Goal: Task Accomplishment & Management: Complete application form

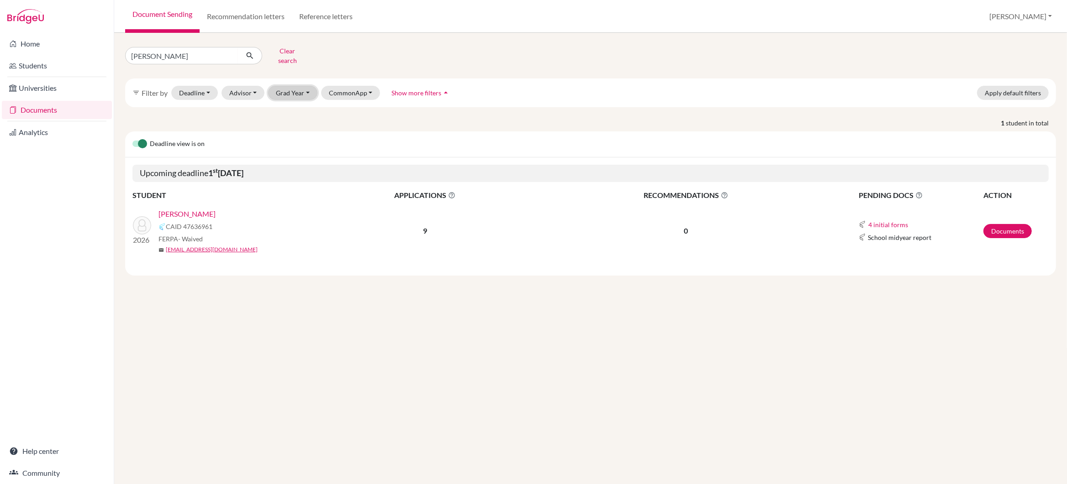
click at [303, 88] on button "Grad Year" at bounding box center [292, 93] width 49 height 14
click at [295, 151] on span "2026" at bounding box center [287, 156] width 16 height 11
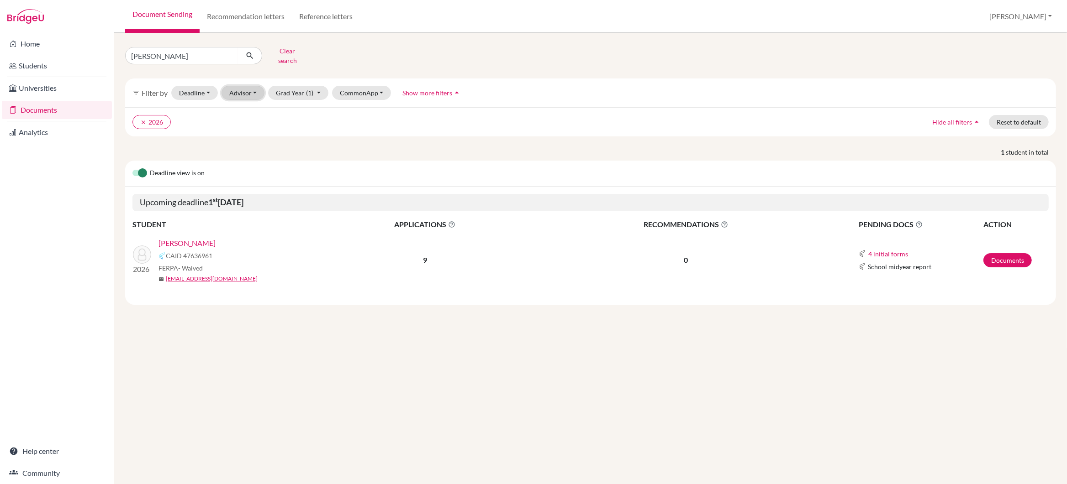
click at [247, 88] on button "Advisor" at bounding box center [242, 93] width 43 height 14
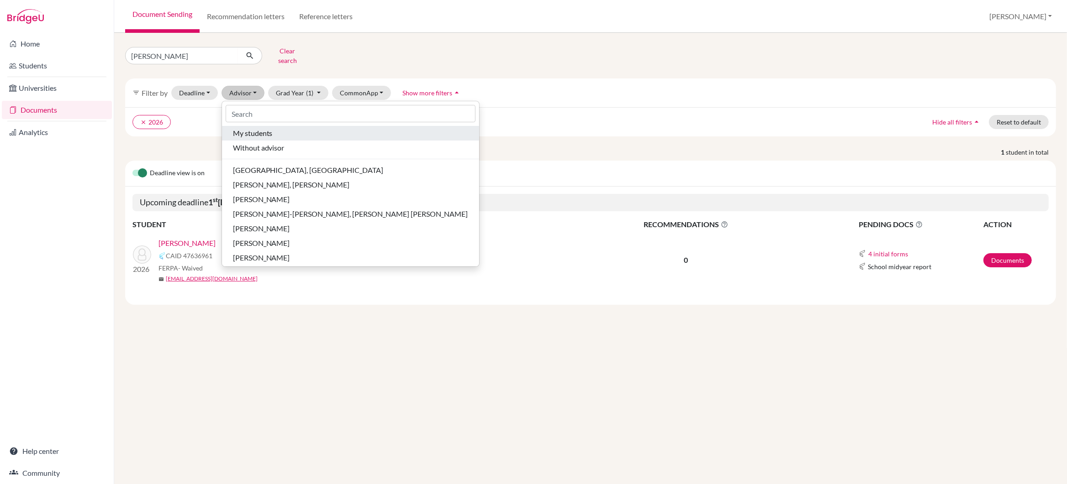
click at [250, 132] on span "My students" at bounding box center [253, 133] width 40 height 11
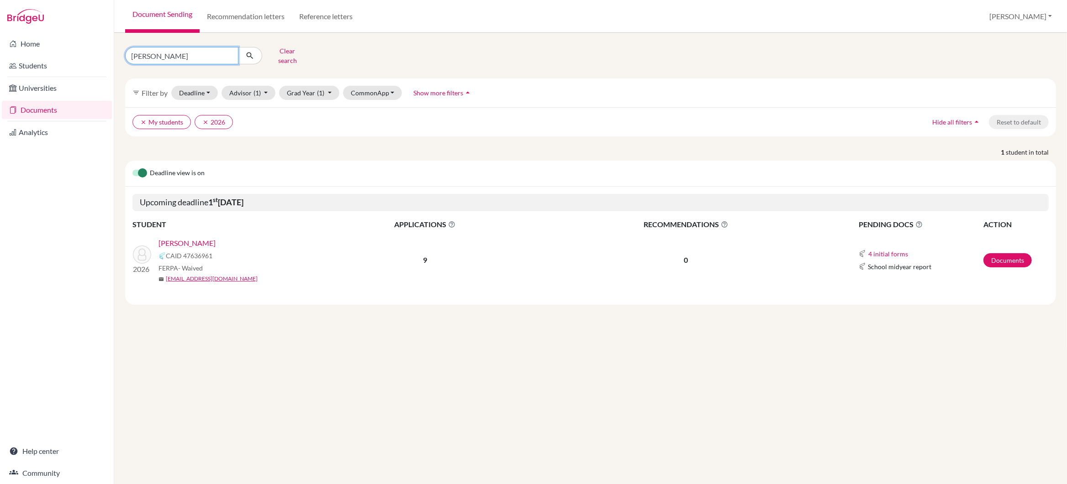
click at [198, 54] on input "[PERSON_NAME]" at bounding box center [181, 55] width 113 height 17
click at [179, 238] on link "[PERSON_NAME]" at bounding box center [186, 243] width 57 height 11
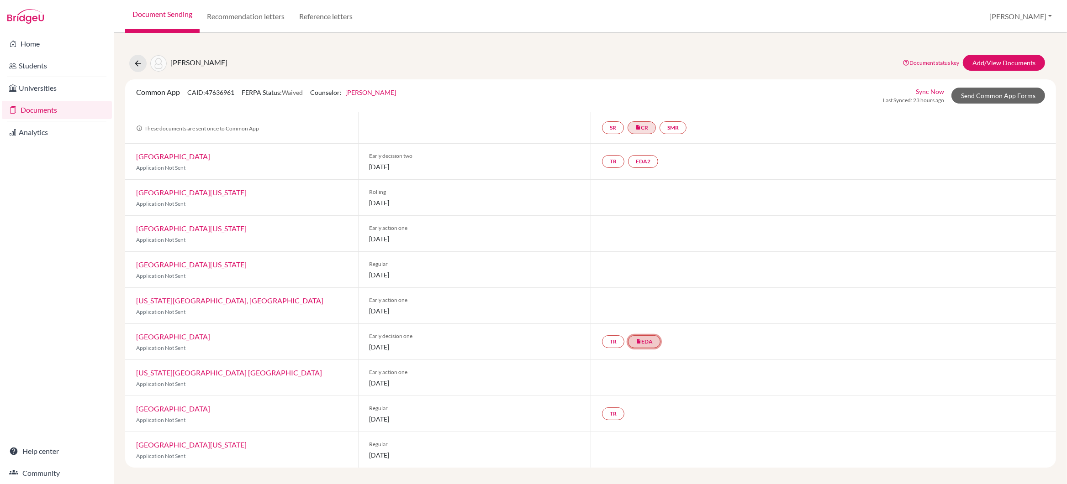
click at [644, 341] on link "insert_drive_file EDA" at bounding box center [644, 342] width 32 height 13
click at [873, 291] on div at bounding box center [822, 306] width 465 height 36
click at [1015, 94] on link "Send Common App Forms" at bounding box center [998, 96] width 94 height 16
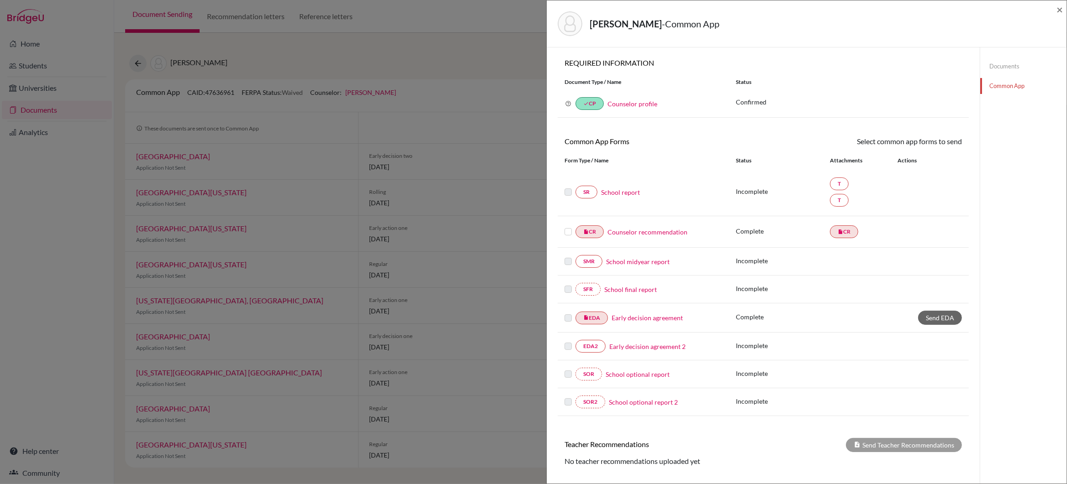
click at [642, 320] on link "Early decision agreement" at bounding box center [646, 318] width 71 height 10
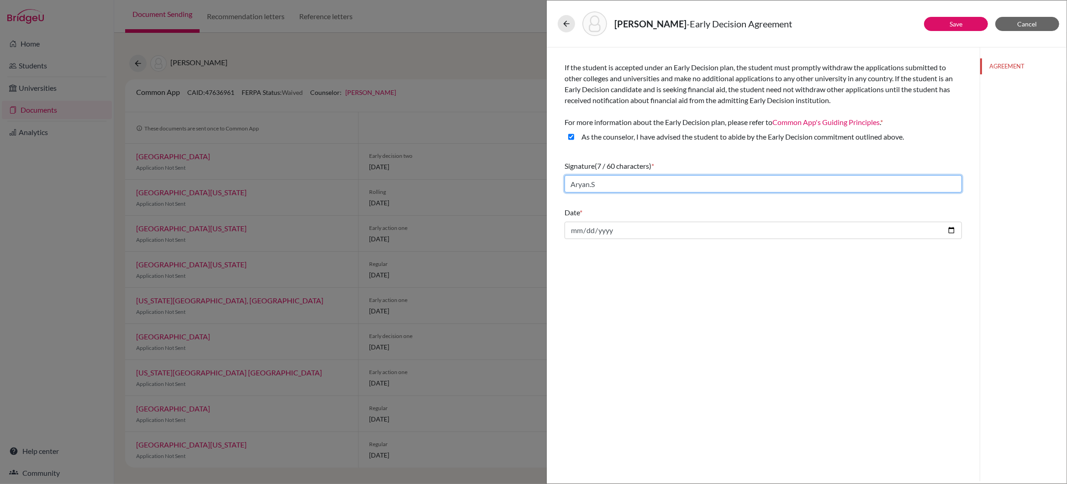
click at [611, 186] on input "Aryan.S" at bounding box center [762, 183] width 397 height 17
type input "A"
type input "Gareth Wailes"
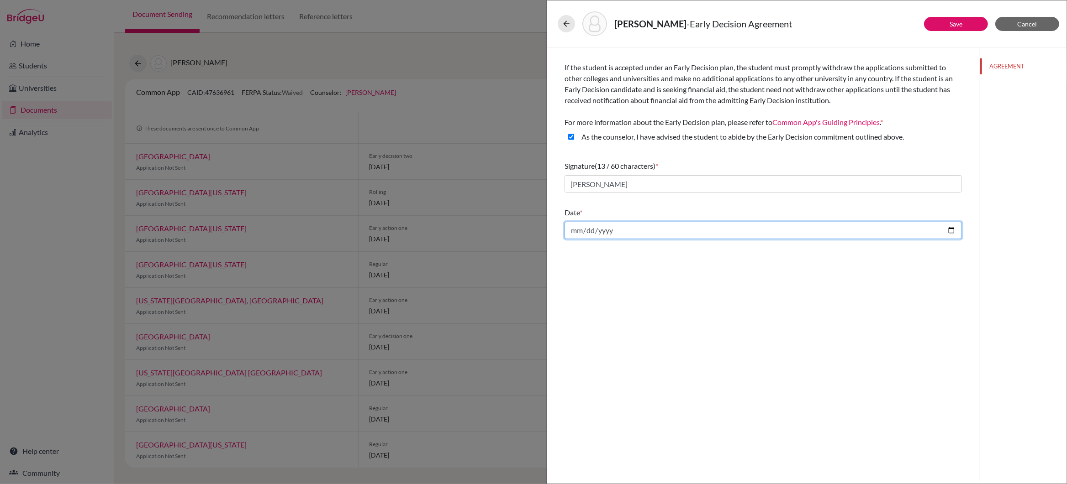
click at [949, 229] on input "2025-10-09" at bounding box center [762, 230] width 397 height 17
type input "2025-10-10"
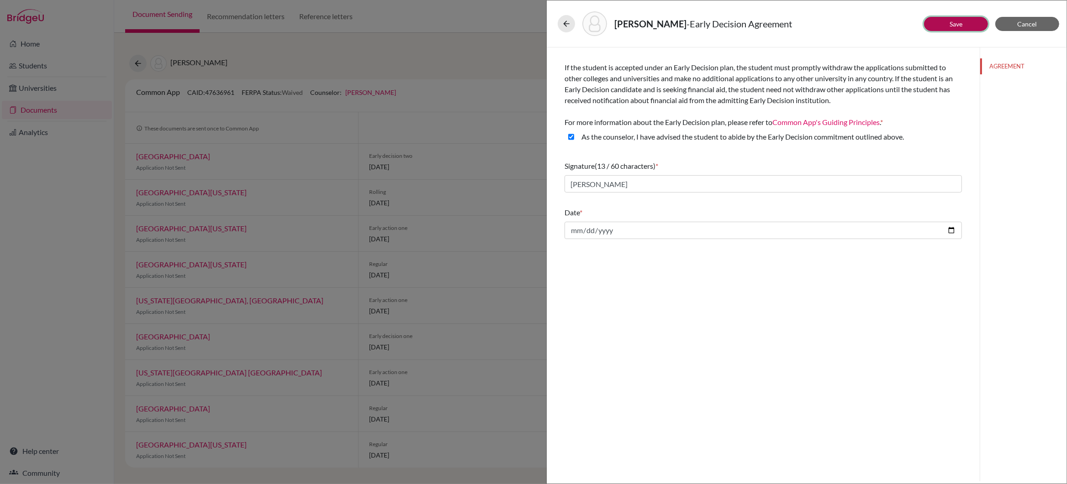
click at [952, 23] on link "Save" at bounding box center [955, 24] width 13 height 8
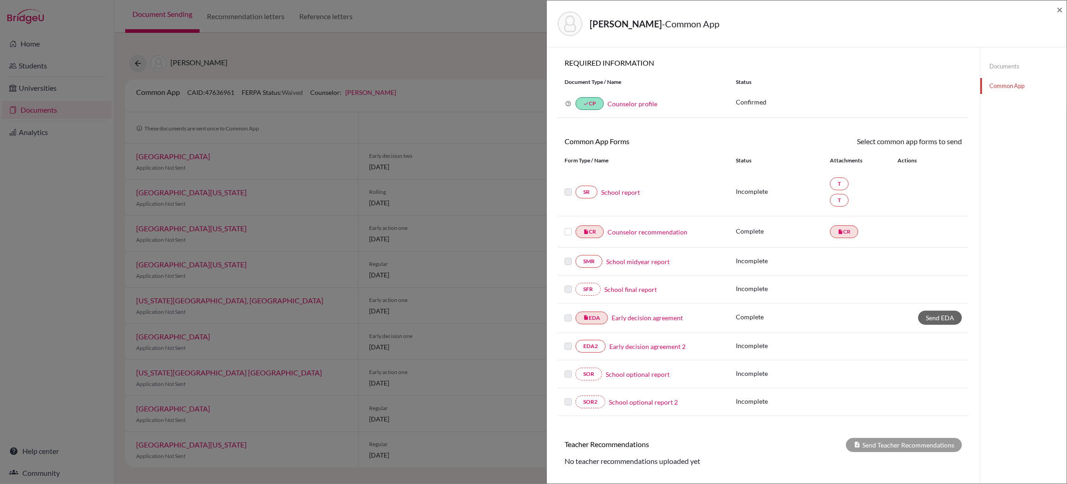
click at [612, 192] on link "School report" at bounding box center [620, 193] width 39 height 10
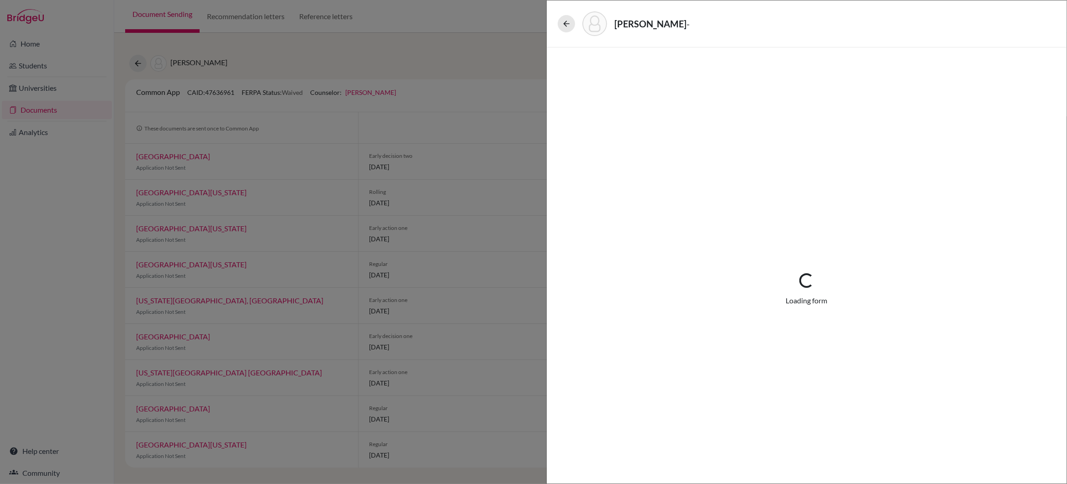
select select "4"
select select "679247"
select select "672599"
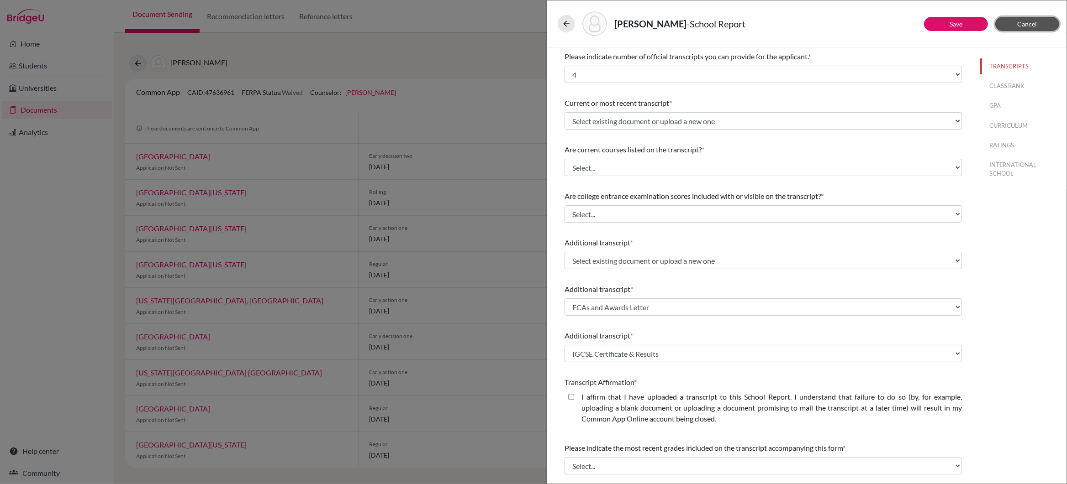
click at [1029, 23] on span "Cancel" at bounding box center [1027, 24] width 20 height 8
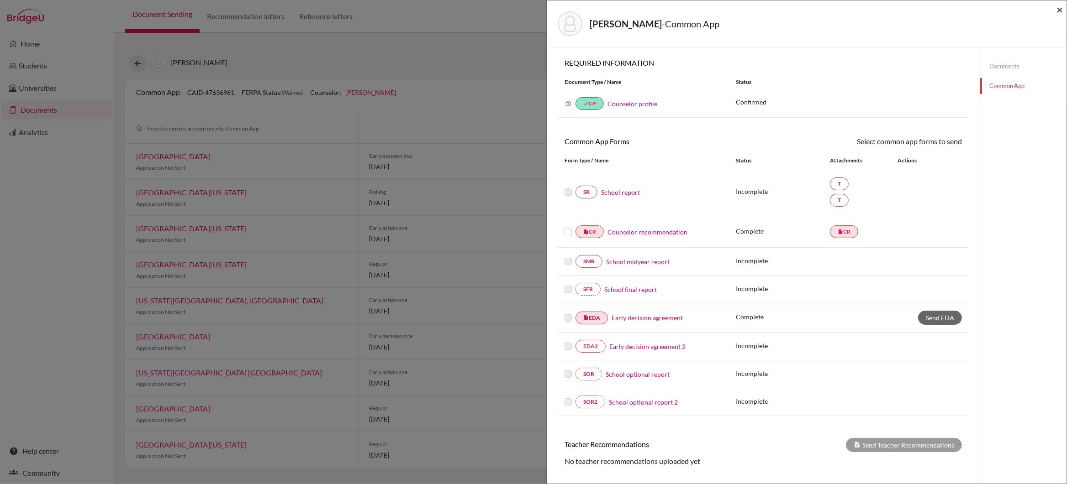
click at [1059, 9] on span "×" at bounding box center [1059, 9] width 6 height 13
